Goal: Task Accomplishment & Management: Manage account settings

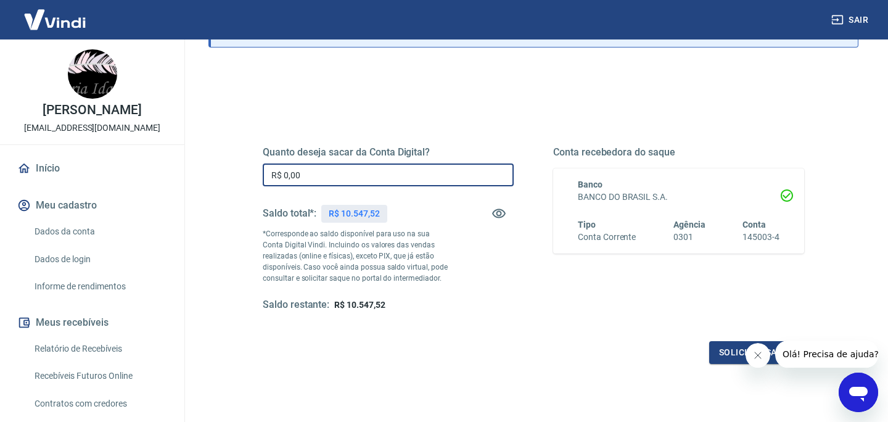
click at [294, 176] on input "R$ 0,00" at bounding box center [388, 174] width 251 height 23
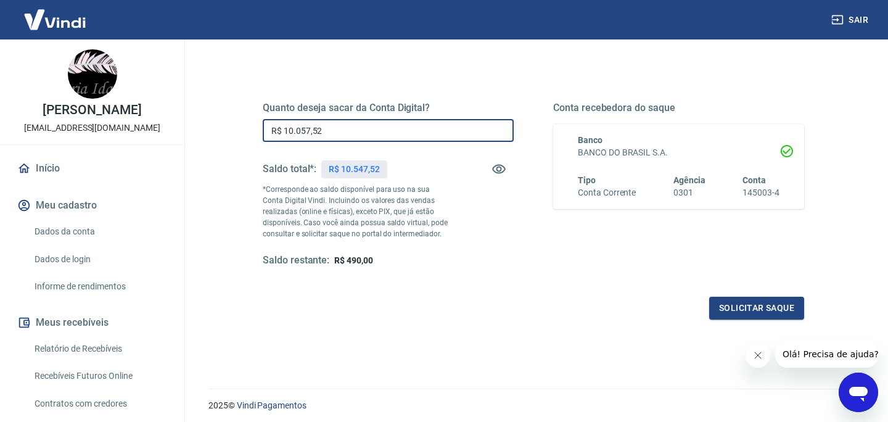
scroll to position [150, 0]
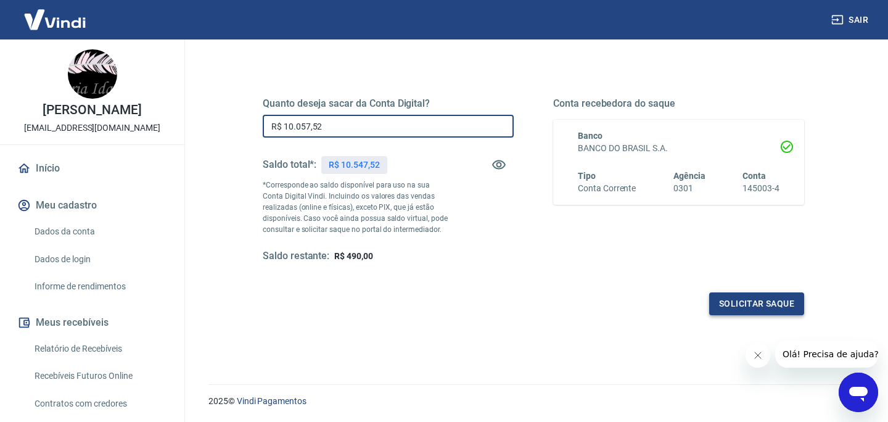
type input "R$ 10.057,52"
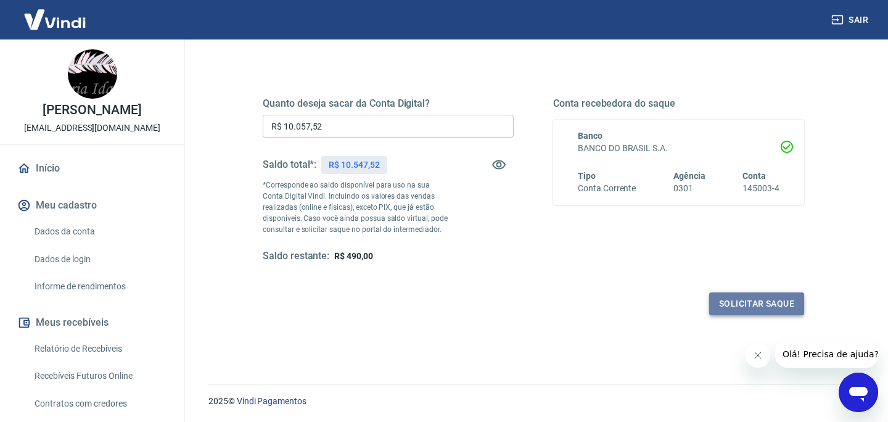
click at [754, 301] on button "Solicitar saque" at bounding box center [756, 303] width 95 height 23
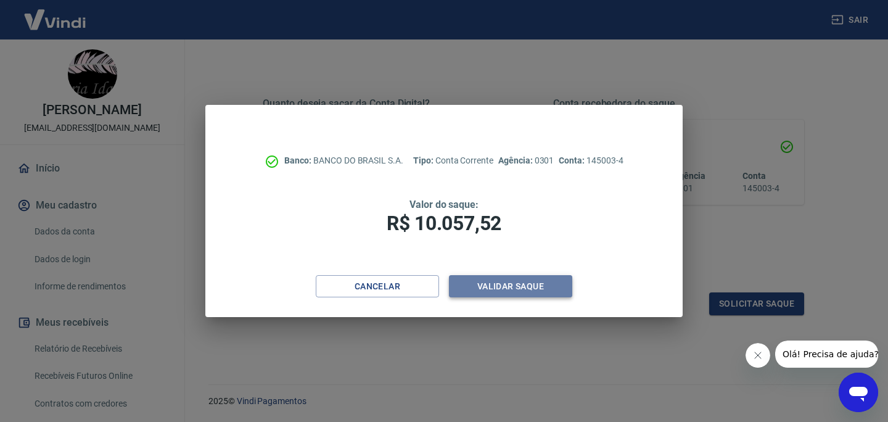
click at [536, 294] on button "Validar saque" at bounding box center [510, 286] width 123 height 23
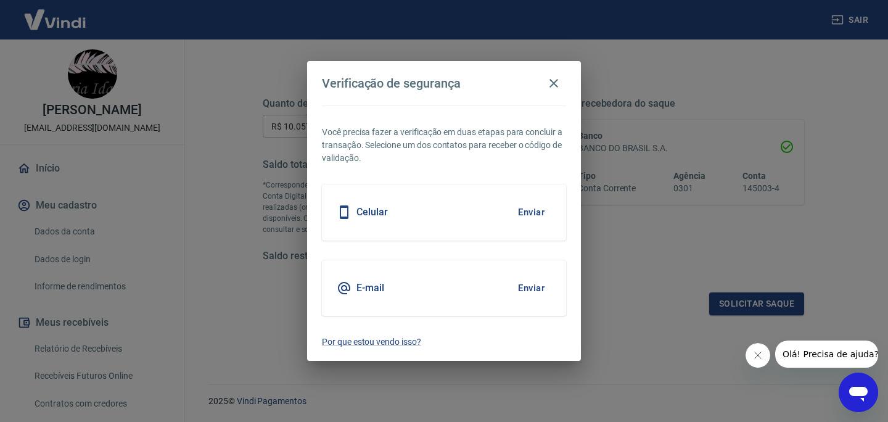
click at [467, 226] on div "Celular Enviar" at bounding box center [444, 212] width 244 height 56
click at [464, 217] on div "Celular Enviar" at bounding box center [444, 212] width 244 height 56
click at [523, 215] on button "Enviar" at bounding box center [531, 212] width 40 height 26
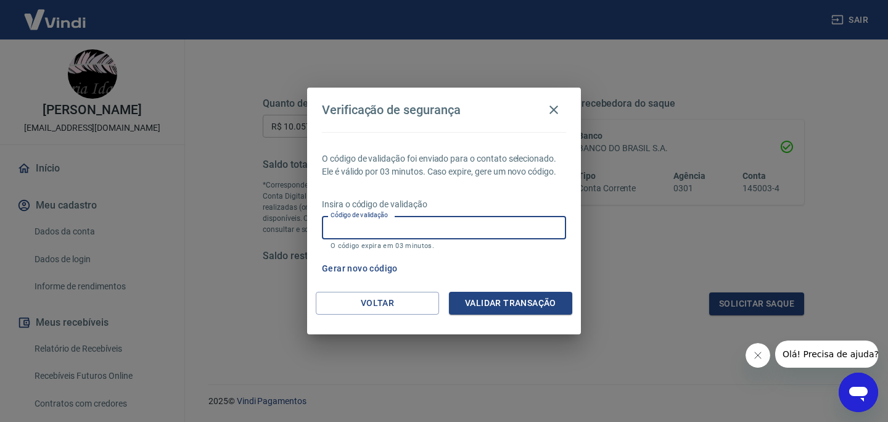
click at [446, 223] on input "Código de validação" at bounding box center [444, 227] width 244 height 23
type input "213097"
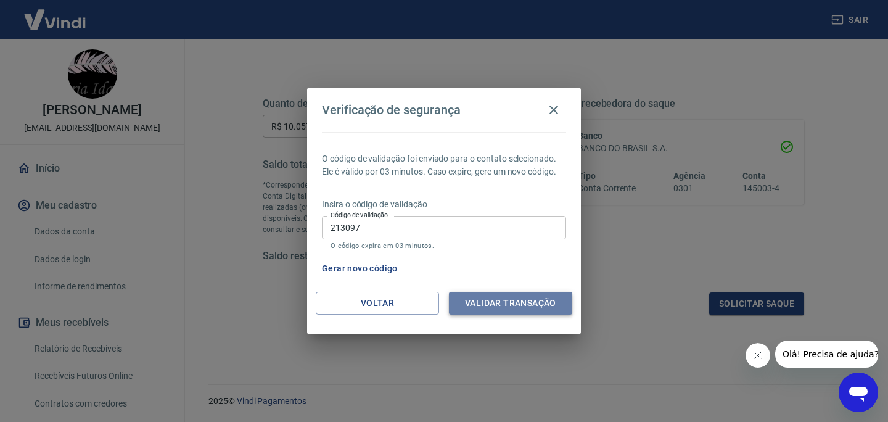
click at [545, 300] on button "Validar transação" at bounding box center [510, 303] width 123 height 23
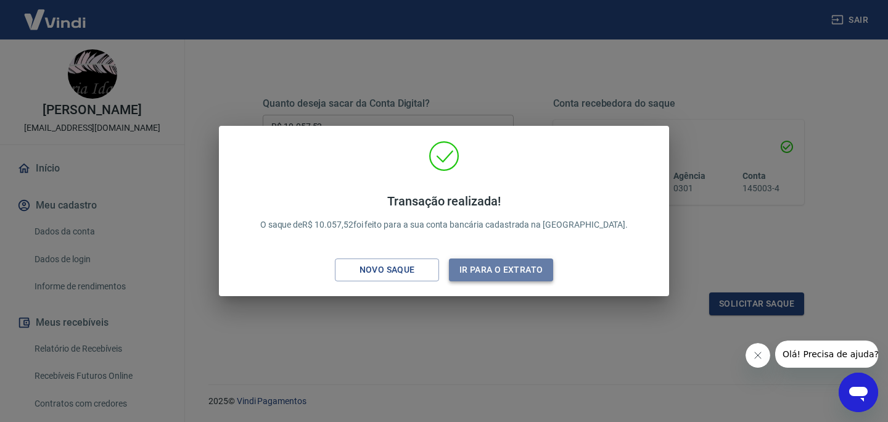
click at [522, 271] on button "Ir para o extrato" at bounding box center [501, 269] width 104 height 23
